Goal: Obtain resource: Download file/media

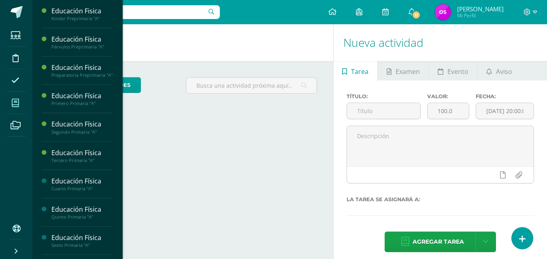
click at [15, 105] on icon at bounding box center [15, 103] width 7 height 8
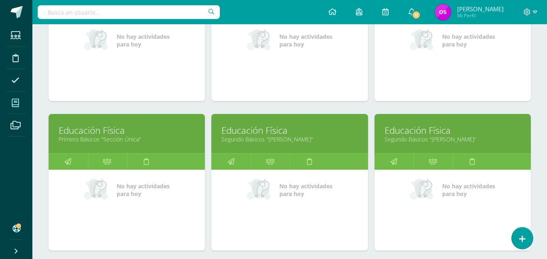
scroll to position [502, 0]
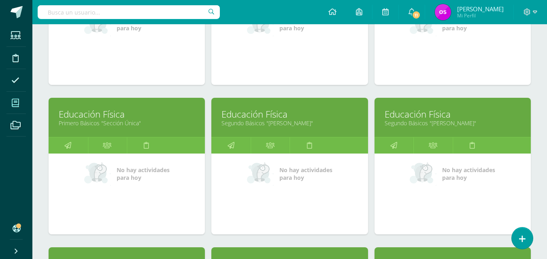
click at [94, 121] on link "Primero Básicos "Sección Única"" at bounding box center [127, 123] width 136 height 8
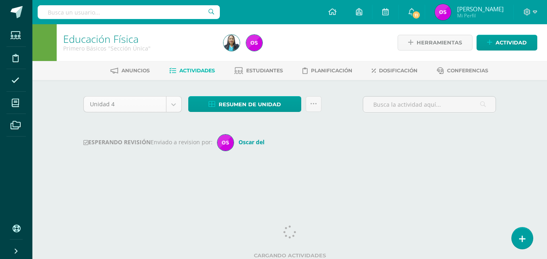
click at [173, 105] on body "Estudiantes Disciplina Asistencia Mis cursos Archivos Soporte Ayuda Reportar un…" at bounding box center [273, 95] width 547 height 190
select select "Unidad 1"
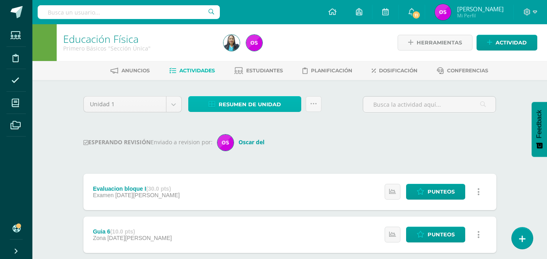
click at [213, 103] on icon at bounding box center [211, 104] width 7 height 7
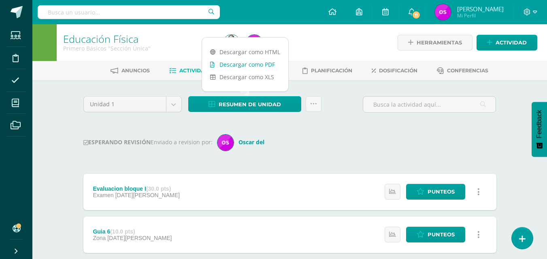
click at [234, 64] on link "Descargar como PDF" at bounding box center [245, 64] width 86 height 13
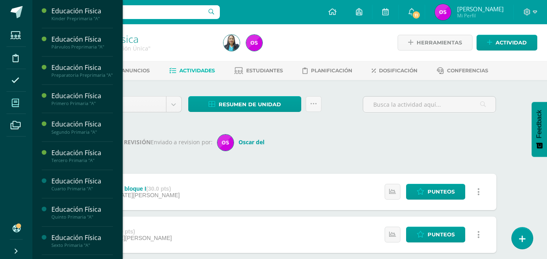
click at [17, 102] on icon at bounding box center [15, 103] width 7 height 8
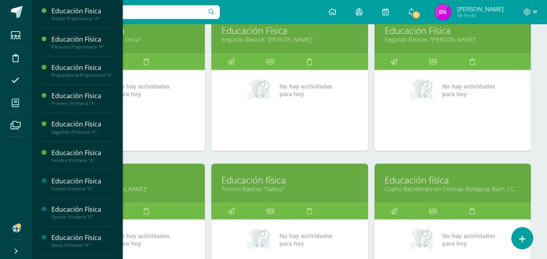
scroll to position [602, 0]
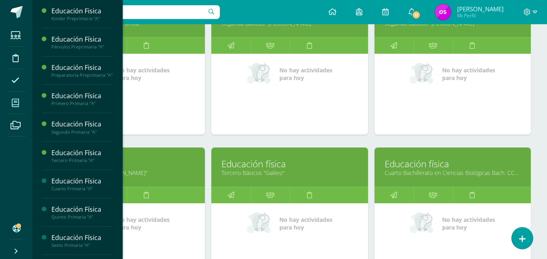
click at [440, 163] on link "Educación física" at bounding box center [453, 164] width 136 height 13
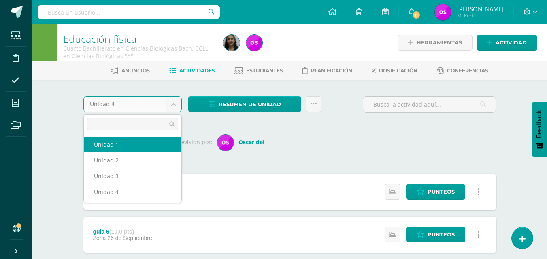
select select "Unidad 1"
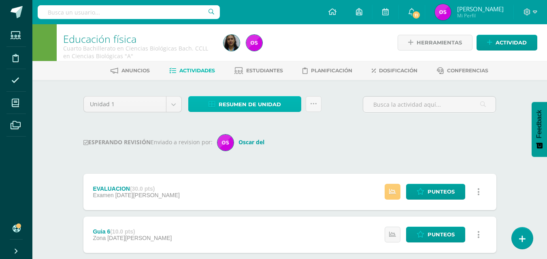
click at [214, 104] on icon at bounding box center [211, 104] width 7 height 7
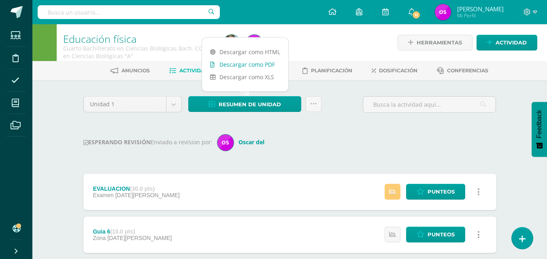
click at [232, 63] on link "Descargar como PDF" at bounding box center [245, 64] width 86 height 13
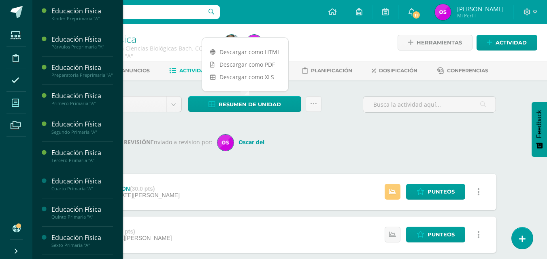
click at [17, 105] on icon at bounding box center [15, 103] width 7 height 8
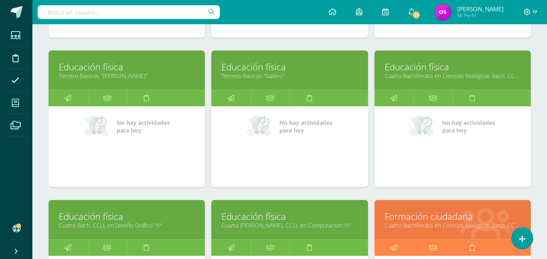
scroll to position [715, 0]
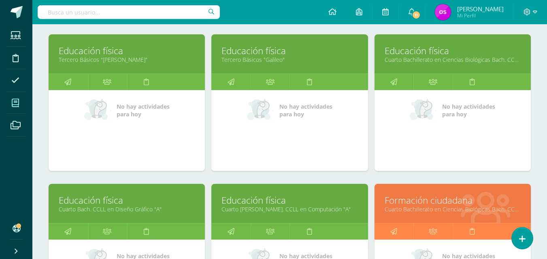
click at [103, 208] on link "Cuarto Bach. CCLL en Diseño Gráfico "A"" at bounding box center [127, 210] width 136 height 8
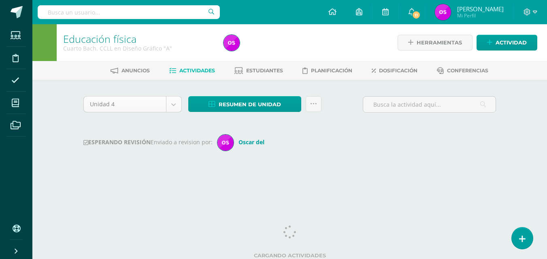
click at [171, 105] on body "Estudiantes Disciplina Asistencia Mis cursos Archivos Soporte Ayuda Reportar un…" at bounding box center [273, 95] width 547 height 190
select select "Unidad 1"
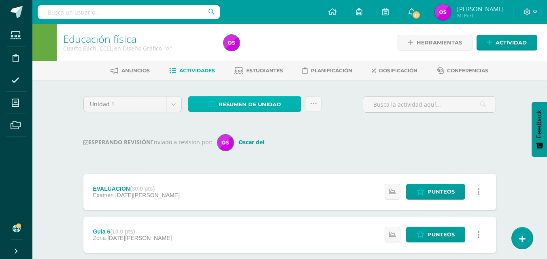
click at [214, 103] on icon at bounding box center [211, 104] width 7 height 7
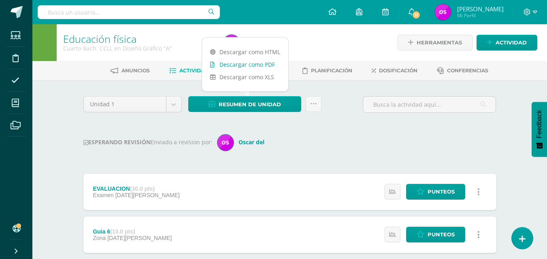
click at [237, 64] on link "Descargar como PDF" at bounding box center [245, 64] width 86 height 13
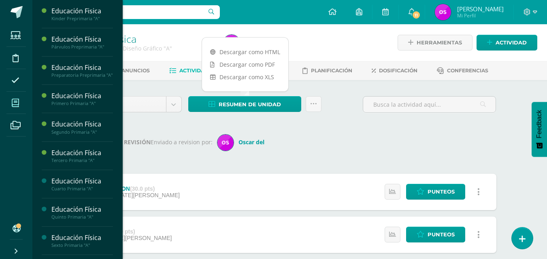
click at [15, 104] on icon at bounding box center [15, 103] width 7 height 8
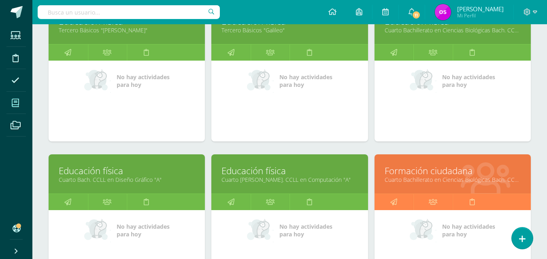
scroll to position [761, 0]
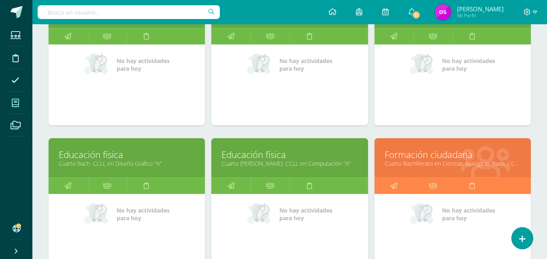
click at [276, 159] on link "Educación física" at bounding box center [289, 155] width 136 height 13
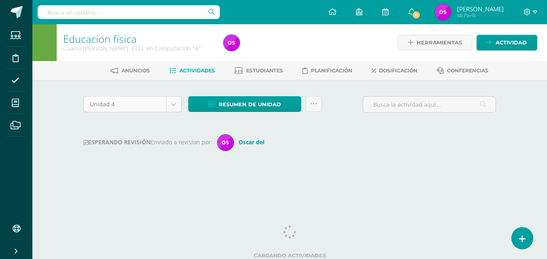
click at [177, 107] on body "Estudiantes Disciplina Asistencia Mis cursos Archivos Soporte Ayuda Reportar un…" at bounding box center [273, 95] width 547 height 190
select select "Unidad 1"
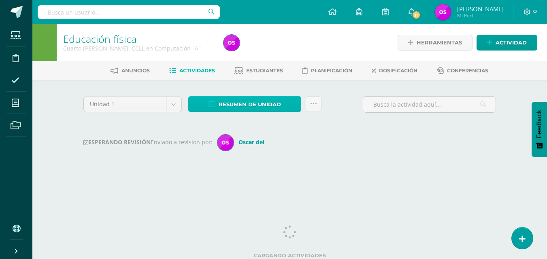
click at [212, 104] on icon at bounding box center [211, 104] width 7 height 7
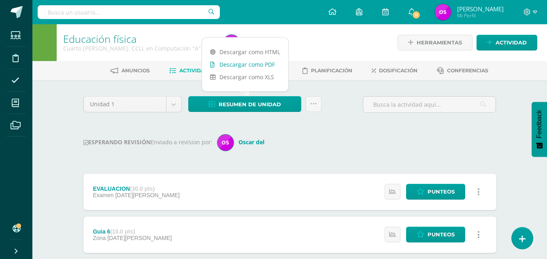
click at [225, 64] on link "Descargar como PDF" at bounding box center [245, 64] width 86 height 13
